Goal: Navigation & Orientation: Find specific page/section

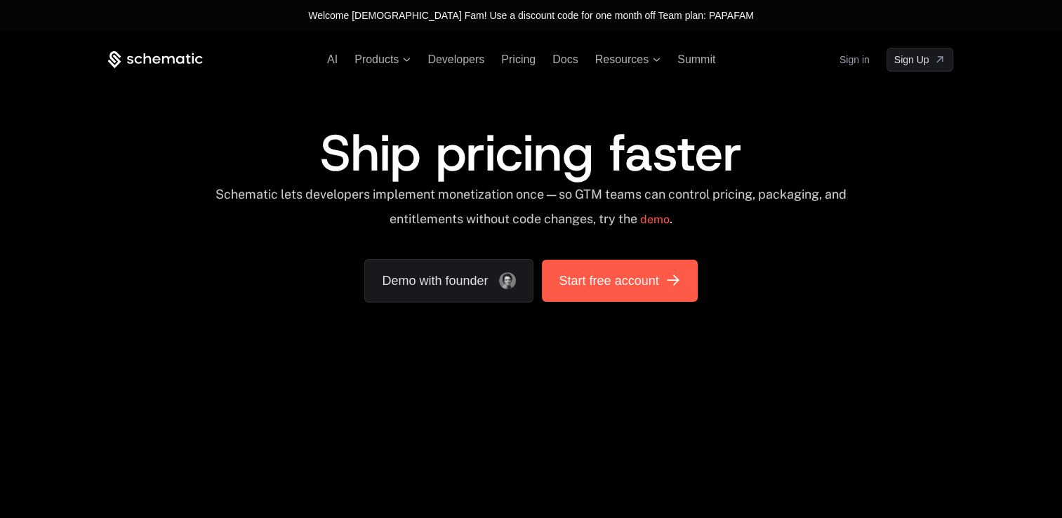
click at [588, 277] on span "Start free account" at bounding box center [608, 281] width 100 height 20
